Goal: Find specific page/section: Find specific page/section

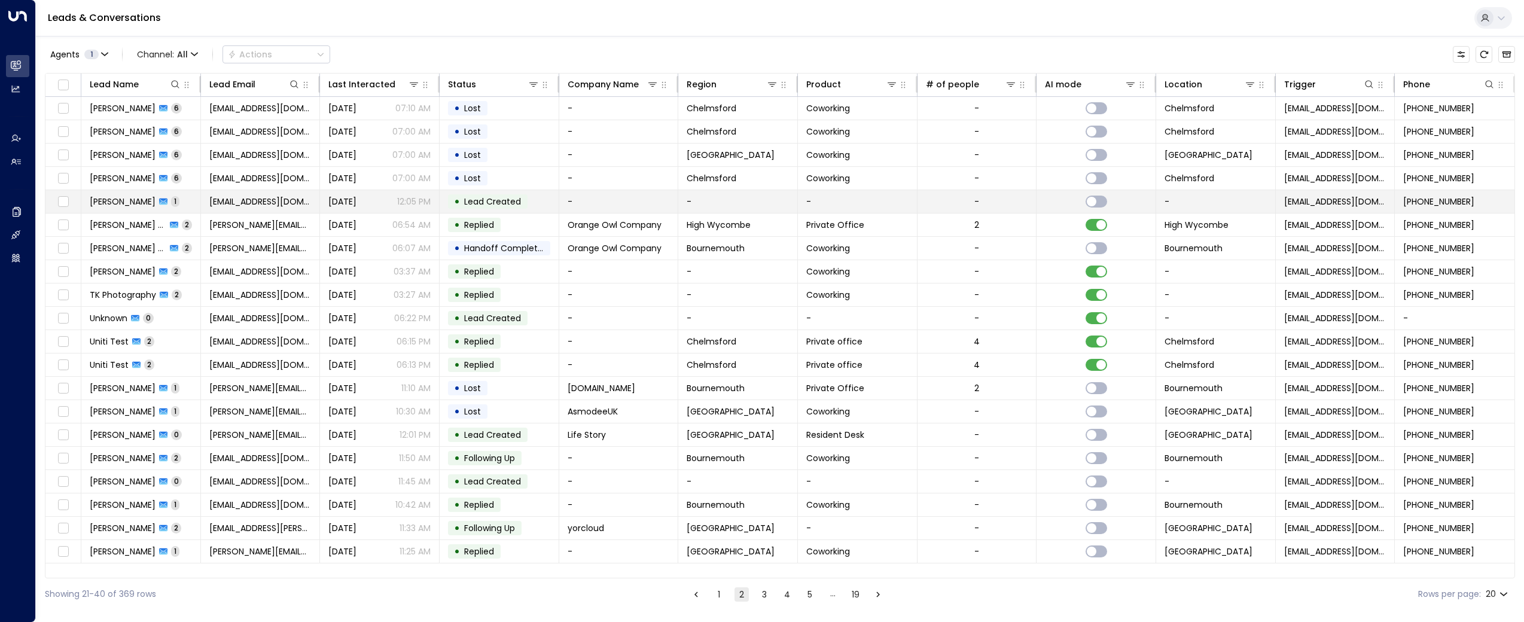
click at [135, 205] on span "[PERSON_NAME]" at bounding box center [123, 202] width 66 height 12
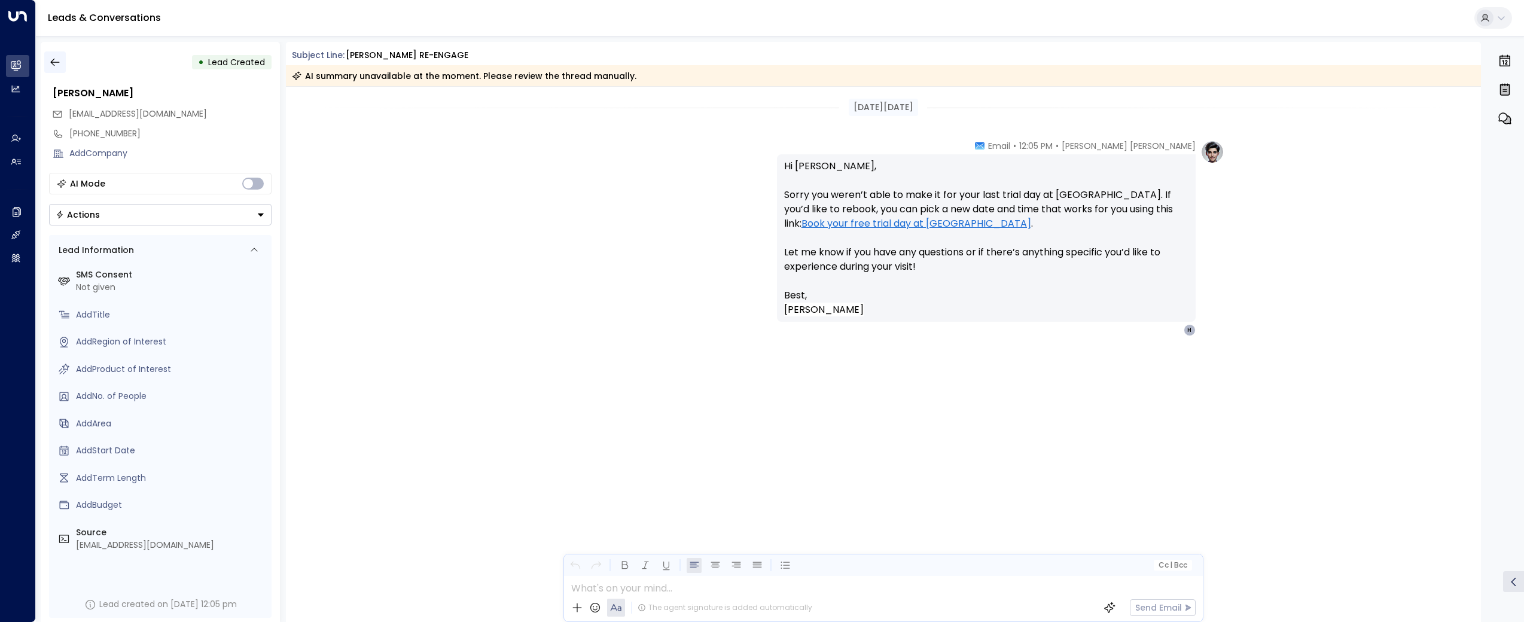
click at [57, 62] on icon "button" at bounding box center [55, 62] width 12 height 12
